Goal: Information Seeking & Learning: Learn about a topic

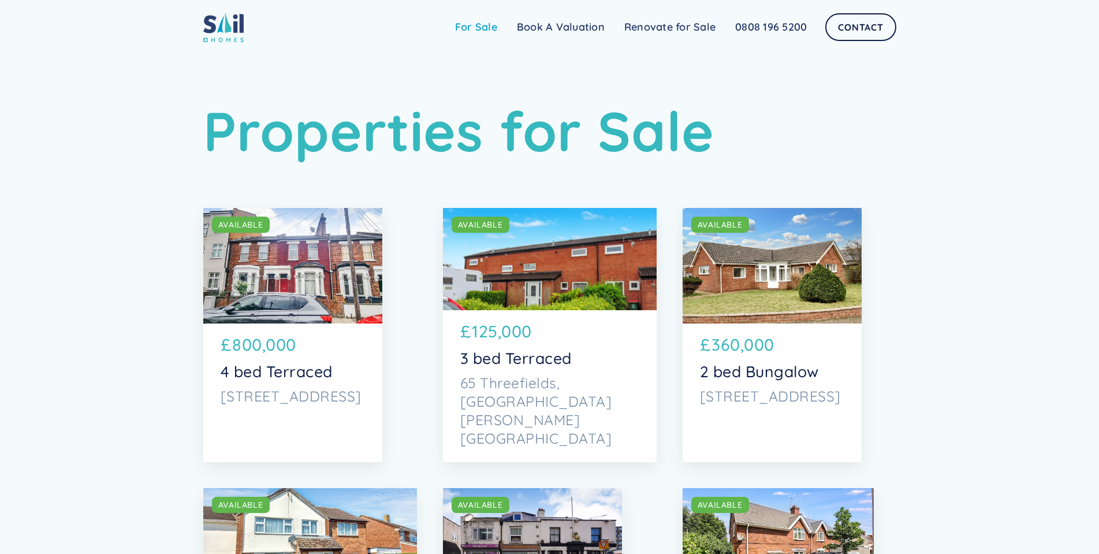
click at [471, 31] on link "For Sale" at bounding box center [476, 27] width 62 height 23
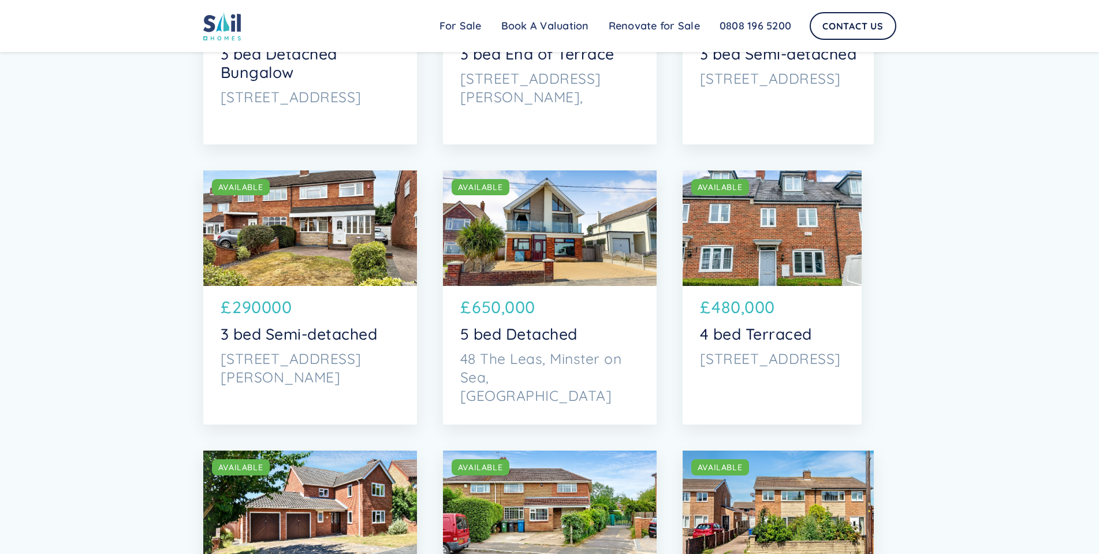
scroll to position [1270, 0]
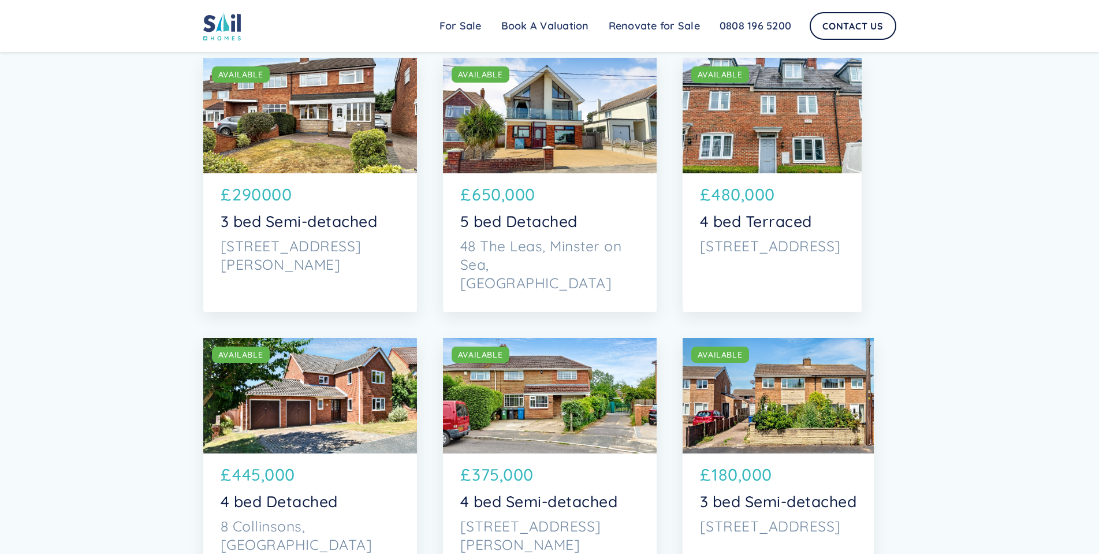
click at [269, 98] on div "SOLD AVAILABLE" at bounding box center [310, 115] width 214 height 115
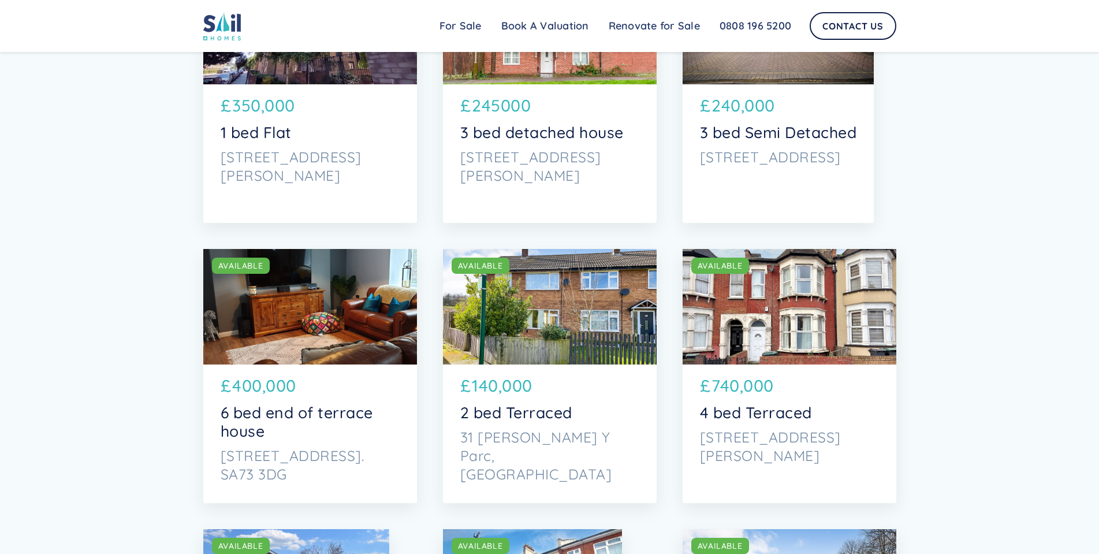
scroll to position [3060, 0]
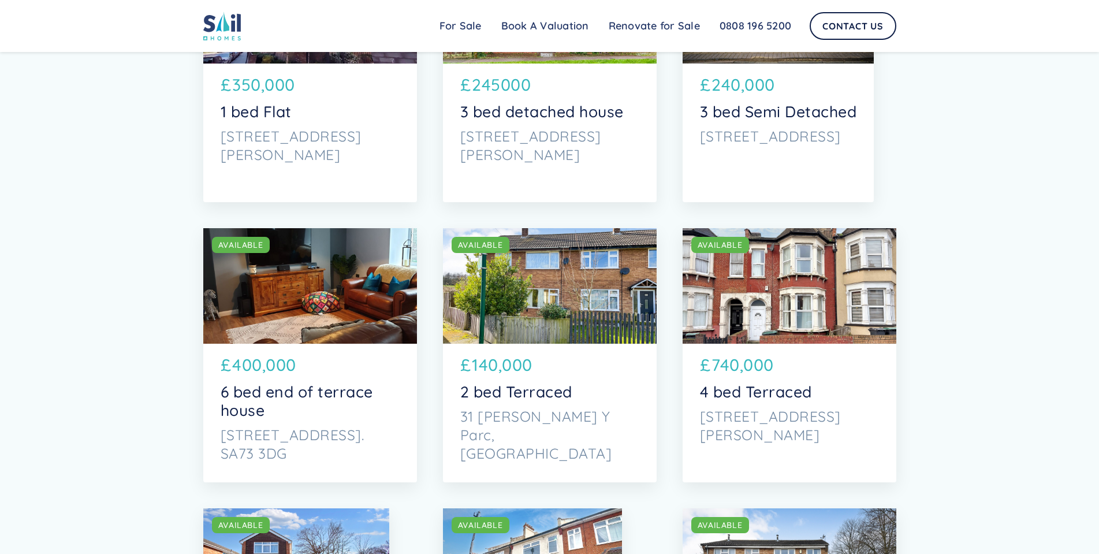
click at [760, 427] on p "[STREET_ADDRESS][PERSON_NAME]" at bounding box center [789, 425] width 179 height 37
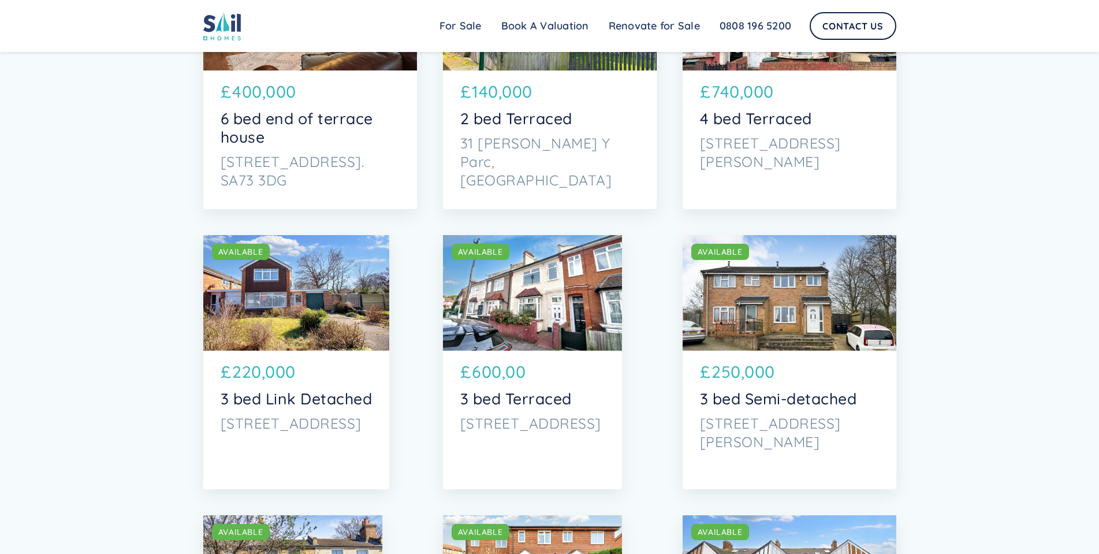
scroll to position [3349, 0]
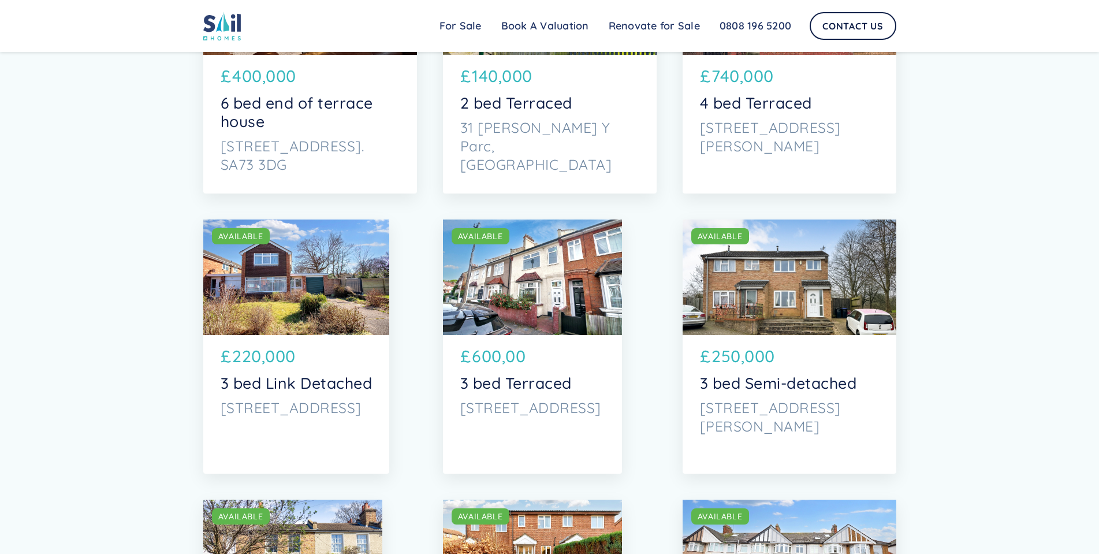
click at [534, 318] on div "SOLD AVAILABLE" at bounding box center [532, 276] width 179 height 115
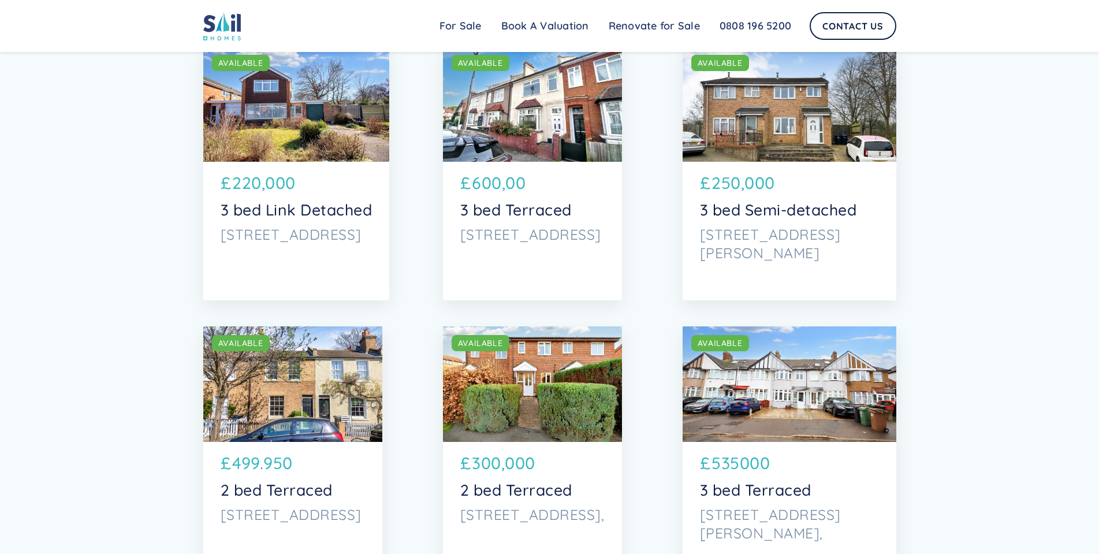
scroll to position [3560, 0]
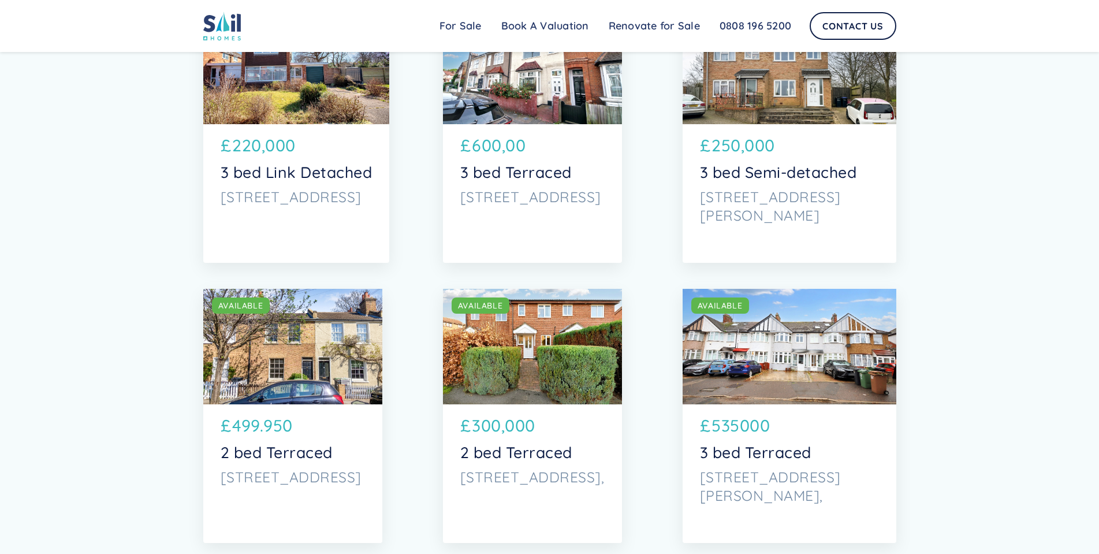
click at [710, 390] on div "SOLD AVAILABLE SOLD AVAILABLE £ 535000 3 bed Terraced 57 Russell Road, London," at bounding box center [790, 416] width 214 height 254
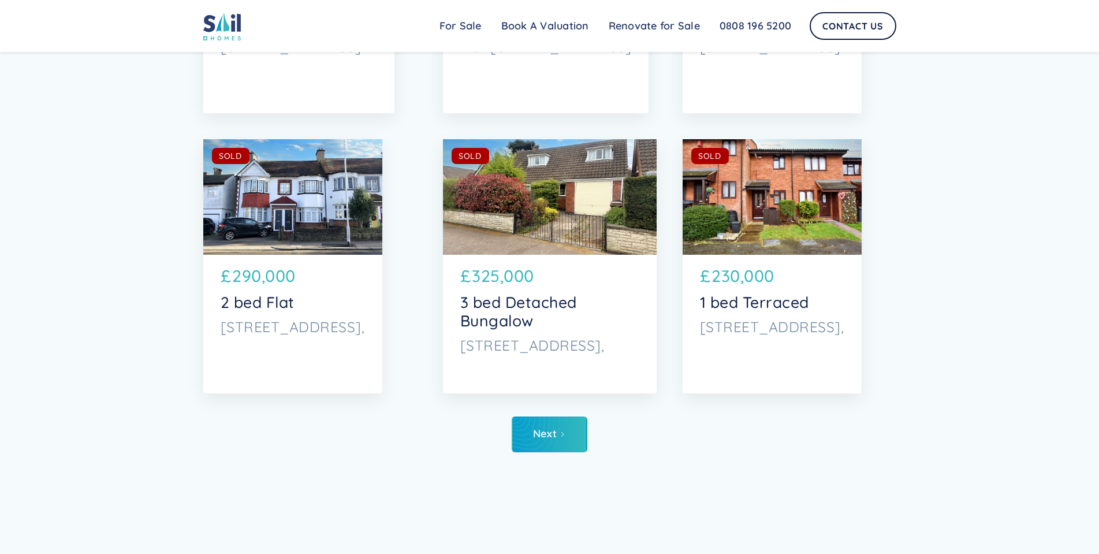
scroll to position [5832, 0]
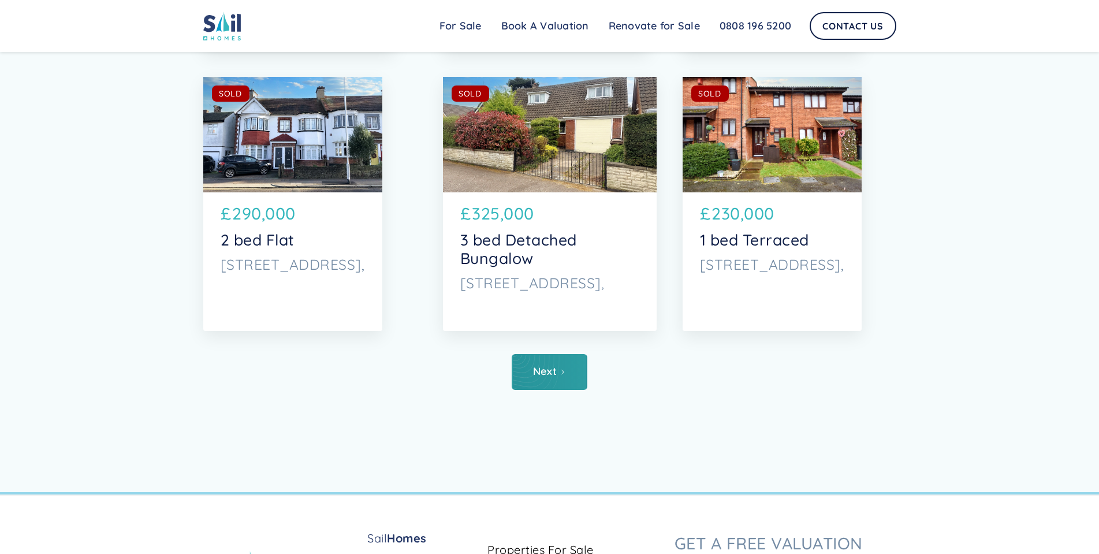
click at [545, 385] on link "Next" at bounding box center [550, 372] width 76 height 36
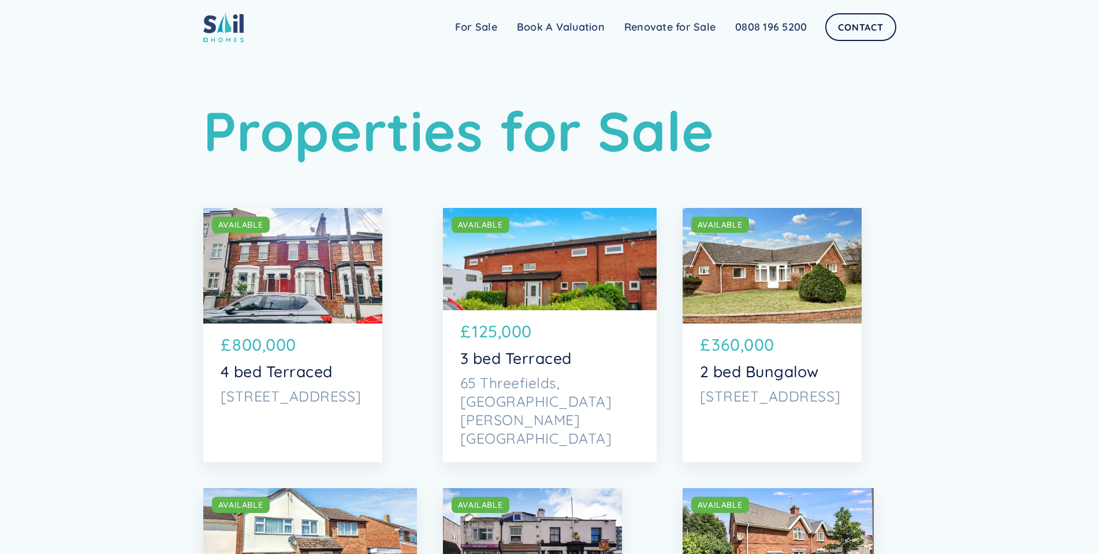
click at [210, 36] on img at bounding box center [223, 27] width 40 height 31
